Goal: Information Seeking & Learning: Learn about a topic

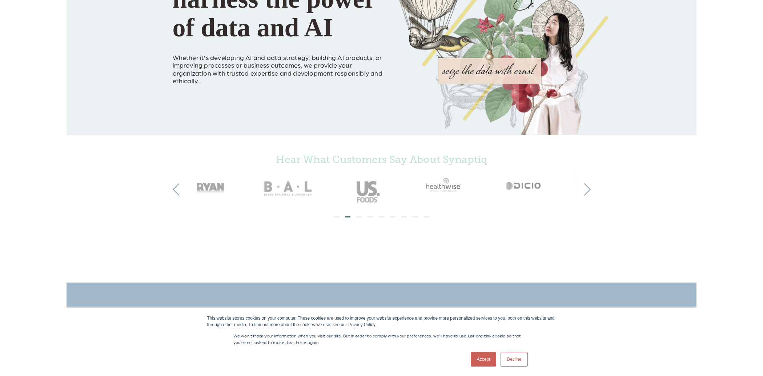
scroll to position [123, 0]
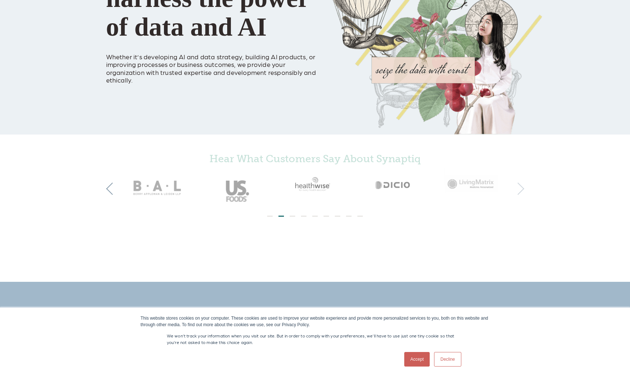
click at [521, 188] on button "Next" at bounding box center [518, 189] width 12 height 12
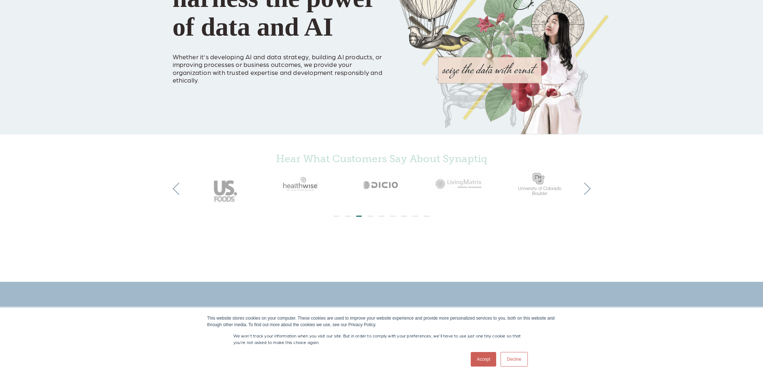
scroll to position [0, 0]
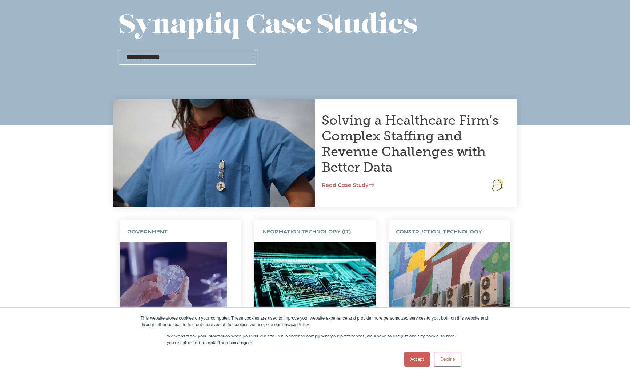
scroll to position [50, 0]
click at [412, 359] on link "Accept" at bounding box center [417, 359] width 26 height 15
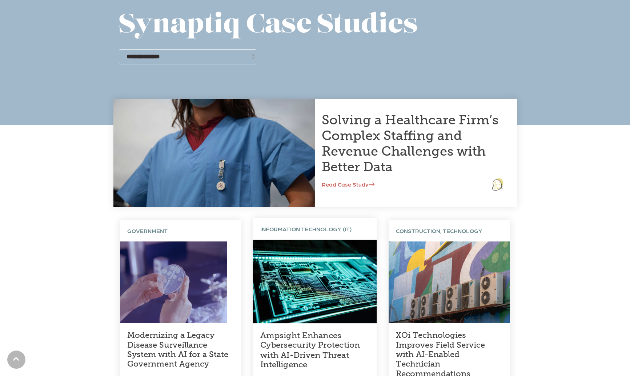
scroll to position [0, 0]
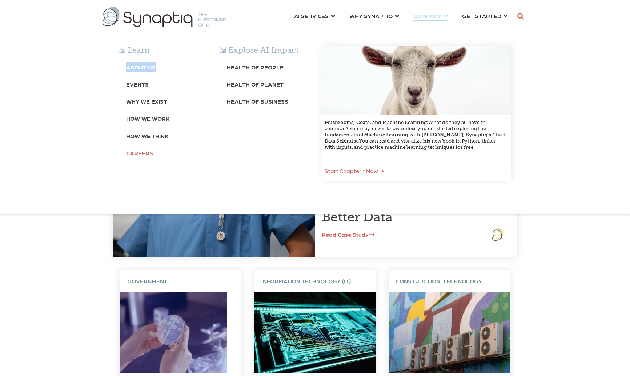
click at [136, 155] on b "Careers" at bounding box center [139, 152] width 27 height 7
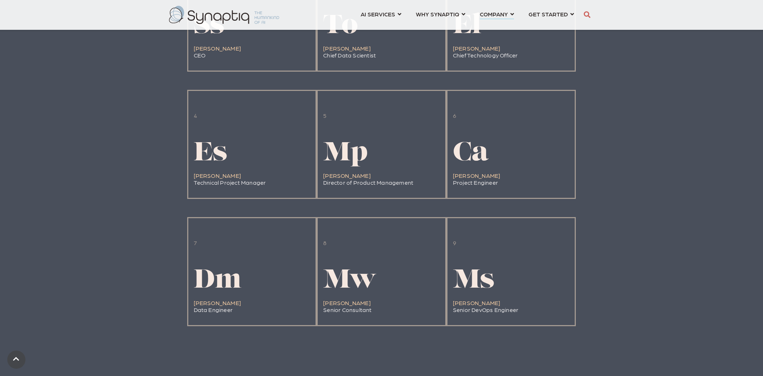
scroll to position [760, 0]
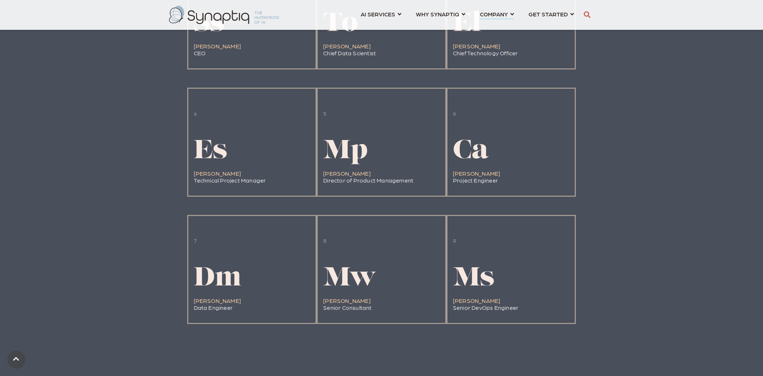
click at [615, 249] on div "People Elements Our diverse team brings different perspectives to bear on solvi…" at bounding box center [381, 124] width 763 height 507
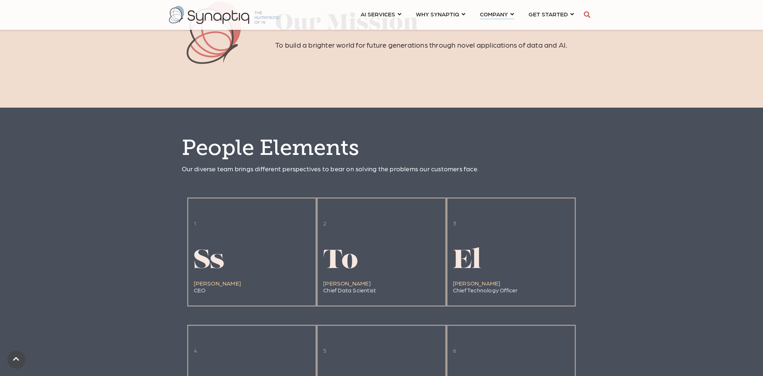
scroll to position [522, 0]
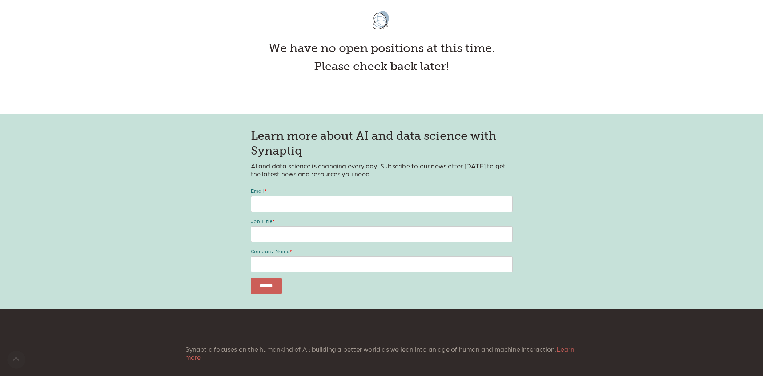
scroll to position [459, 0]
